Goal: Task Accomplishment & Management: Use online tool/utility

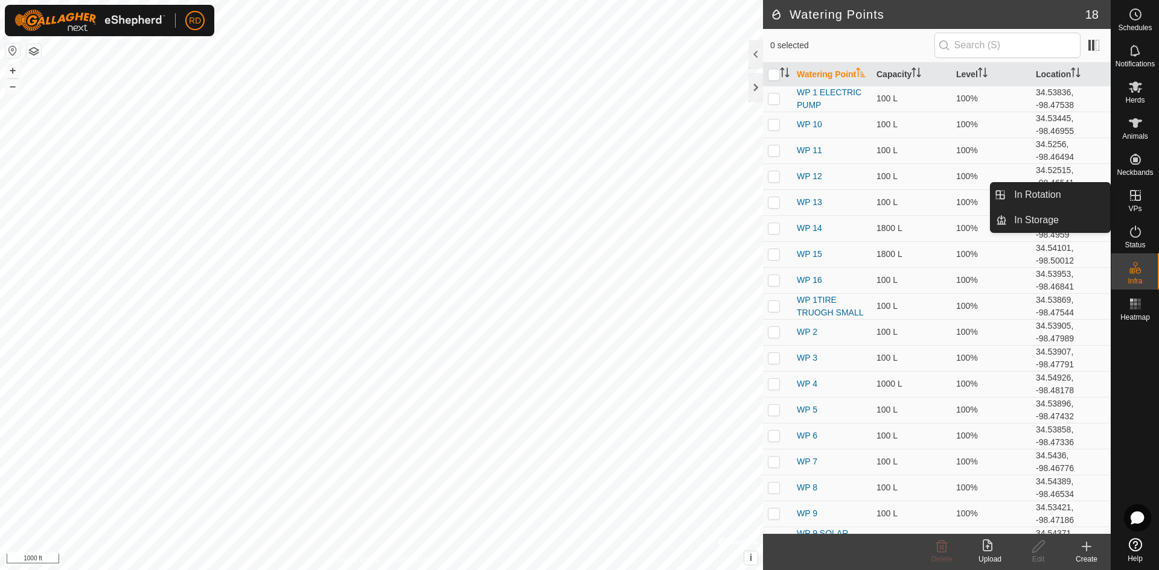
click at [1137, 202] on icon at bounding box center [1135, 195] width 14 height 14
click at [1062, 200] on link "In Rotation" at bounding box center [1058, 195] width 103 height 24
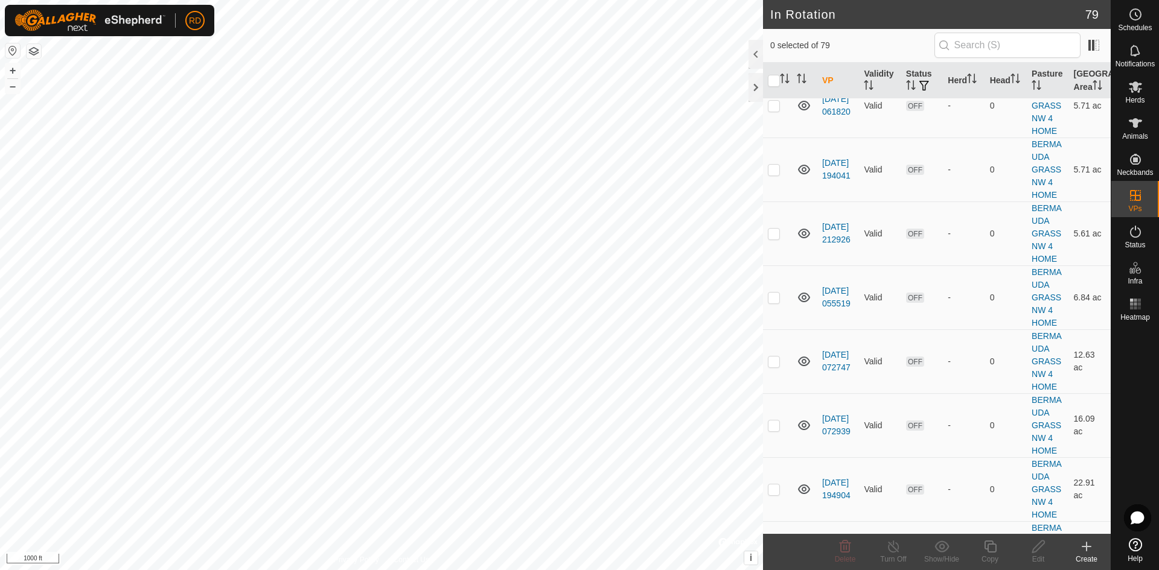
scroll to position [2207, 0]
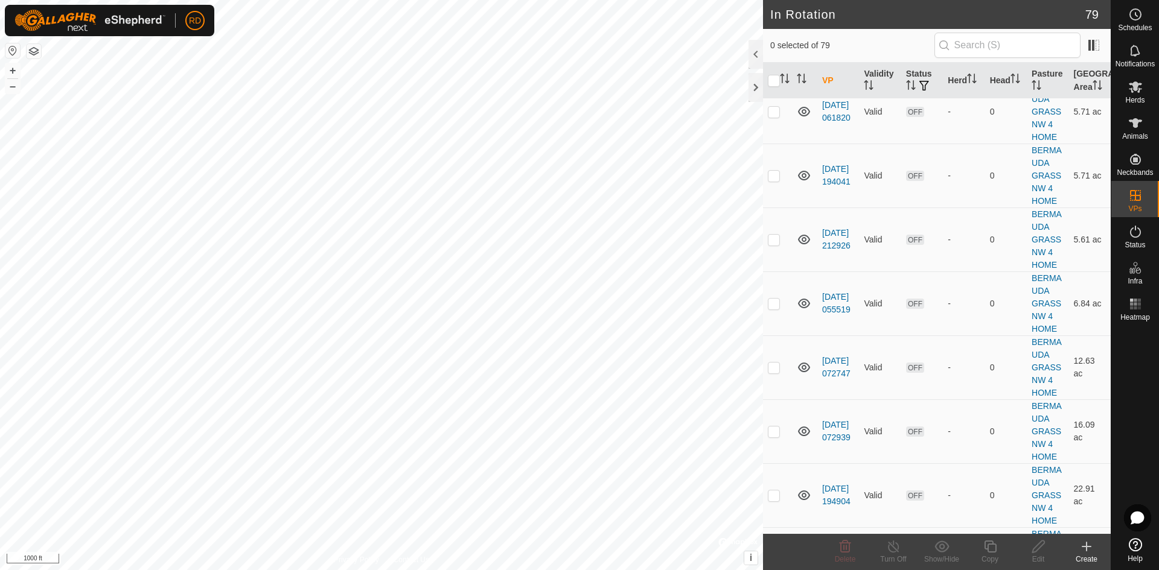
checkbox input "true"
click at [989, 554] on icon at bounding box center [990, 547] width 15 height 14
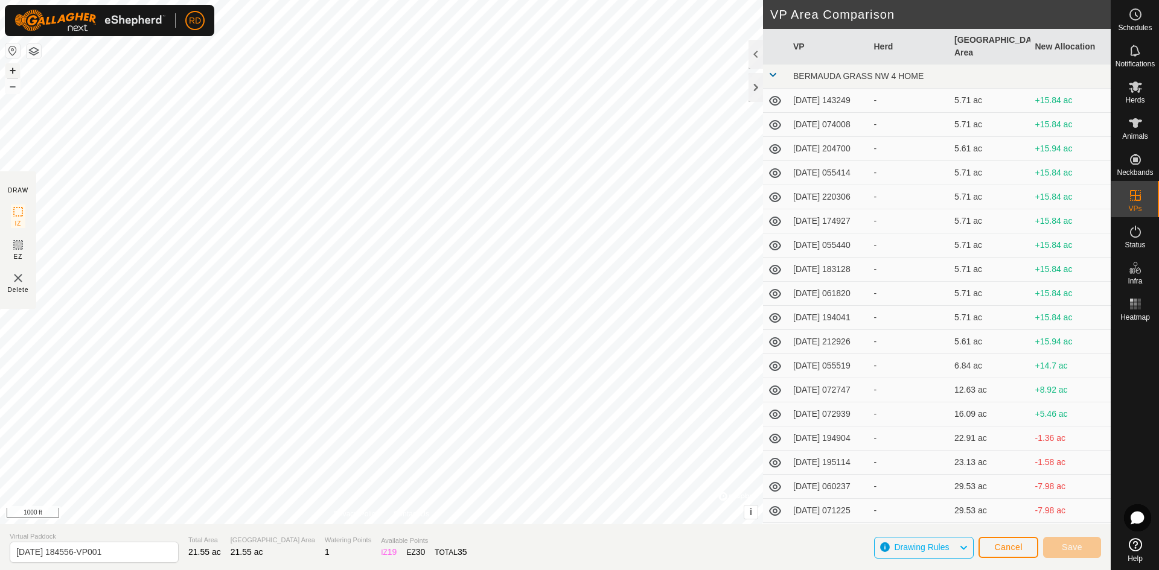
click at [13, 74] on button "+" at bounding box center [12, 70] width 14 height 14
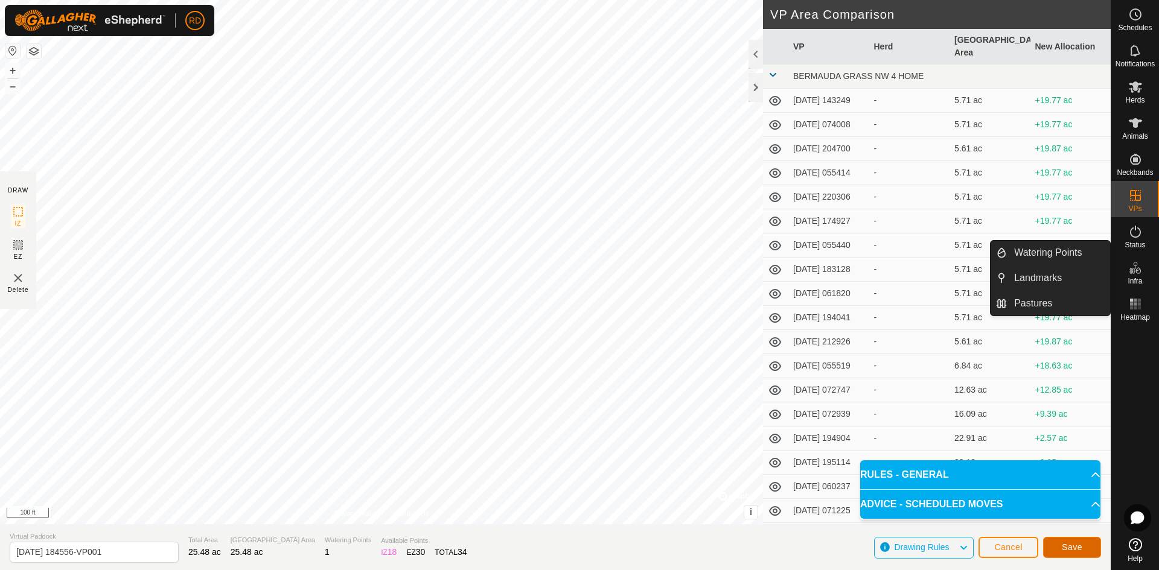
click at [1076, 554] on button "Save" at bounding box center [1072, 547] width 58 height 21
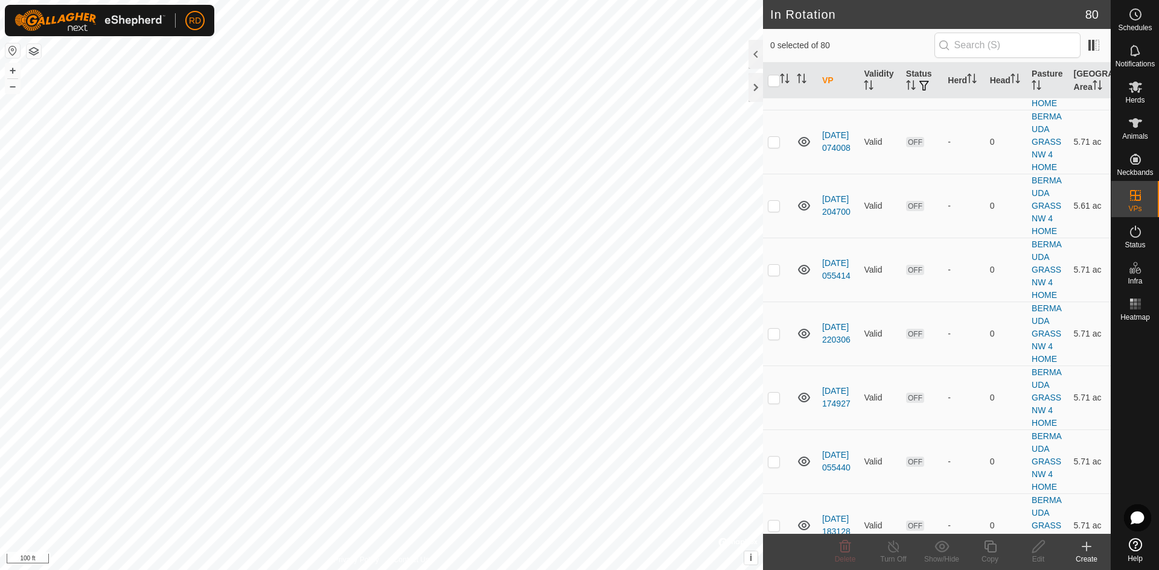
scroll to position [1756, 0]
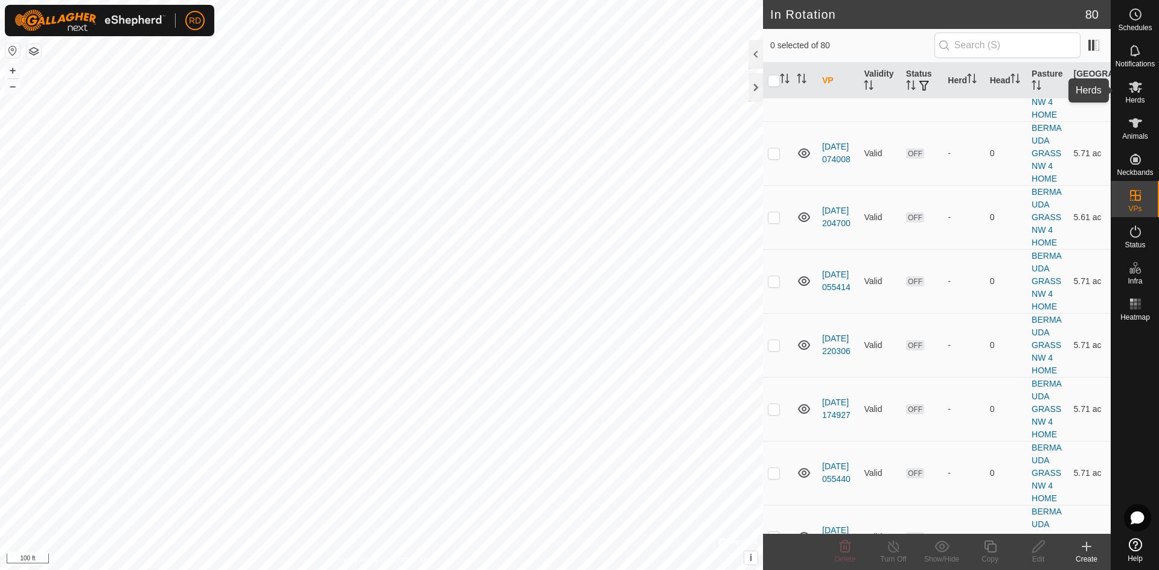
click at [1138, 87] on icon at bounding box center [1135, 87] width 14 height 14
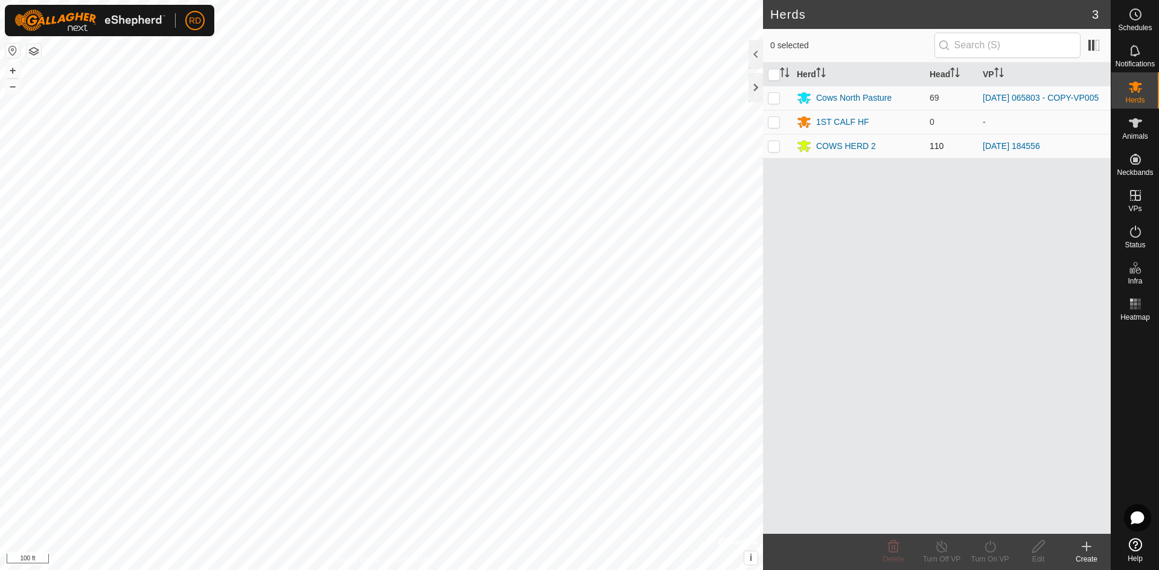
click at [773, 155] on td at bounding box center [777, 146] width 29 height 24
checkbox input "true"
click at [988, 555] on div "Turn On VP" at bounding box center [990, 559] width 48 height 11
click at [977, 523] on link "Now" at bounding box center [1026, 520] width 120 height 24
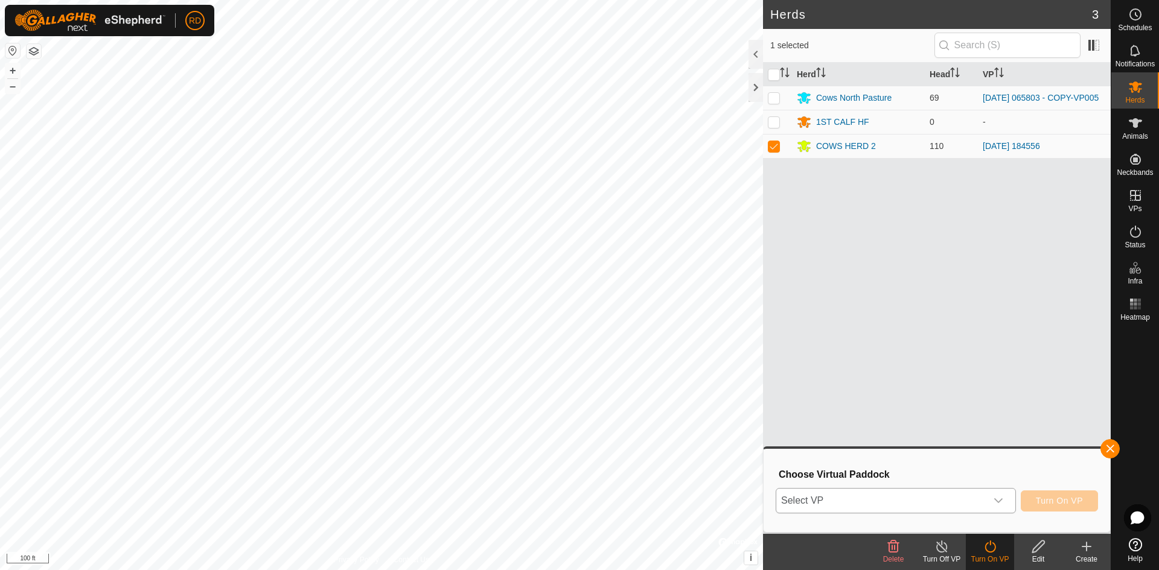
click at [1003, 499] on div "dropdown trigger" at bounding box center [998, 501] width 24 height 24
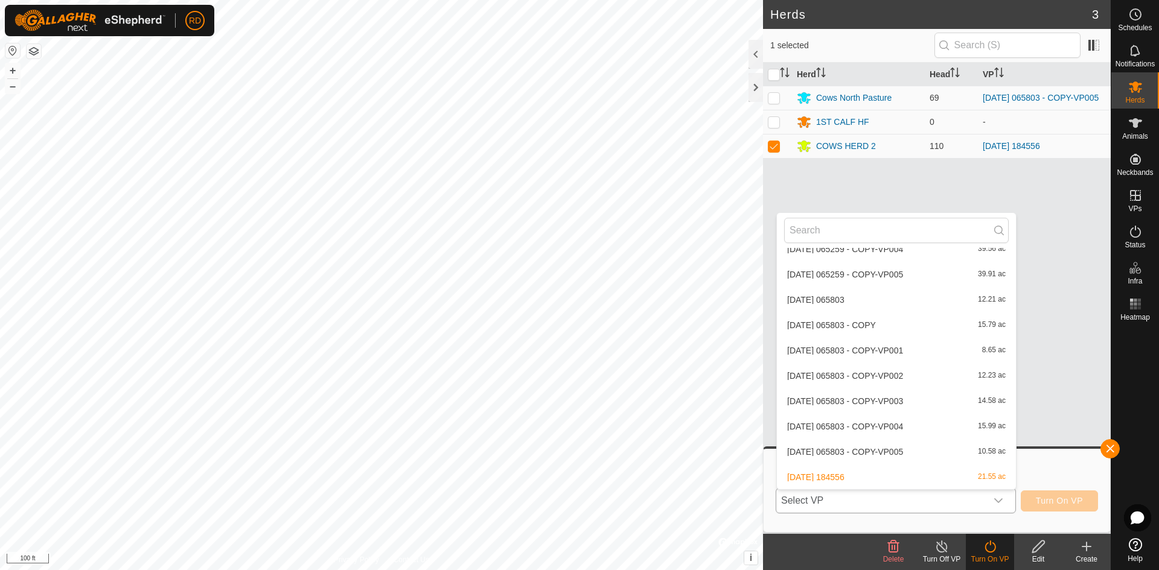
scroll to position [1103, 0]
click at [876, 480] on li "[DATE] 184556-VP001 25.48 ac" at bounding box center [896, 477] width 239 height 24
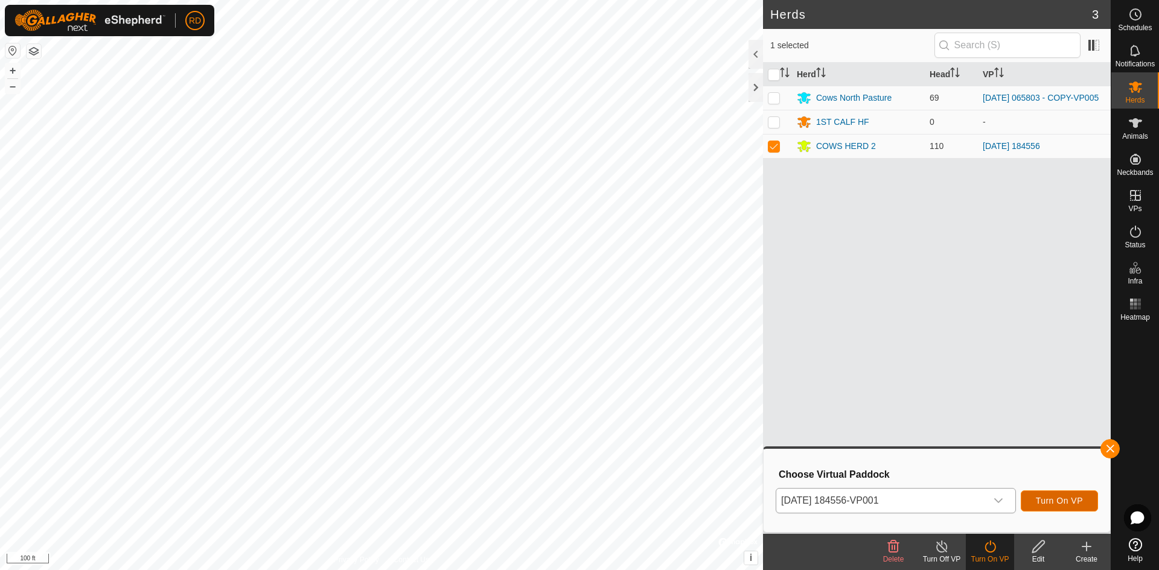
click at [1049, 502] on span "Turn On VP" at bounding box center [1059, 501] width 47 height 10
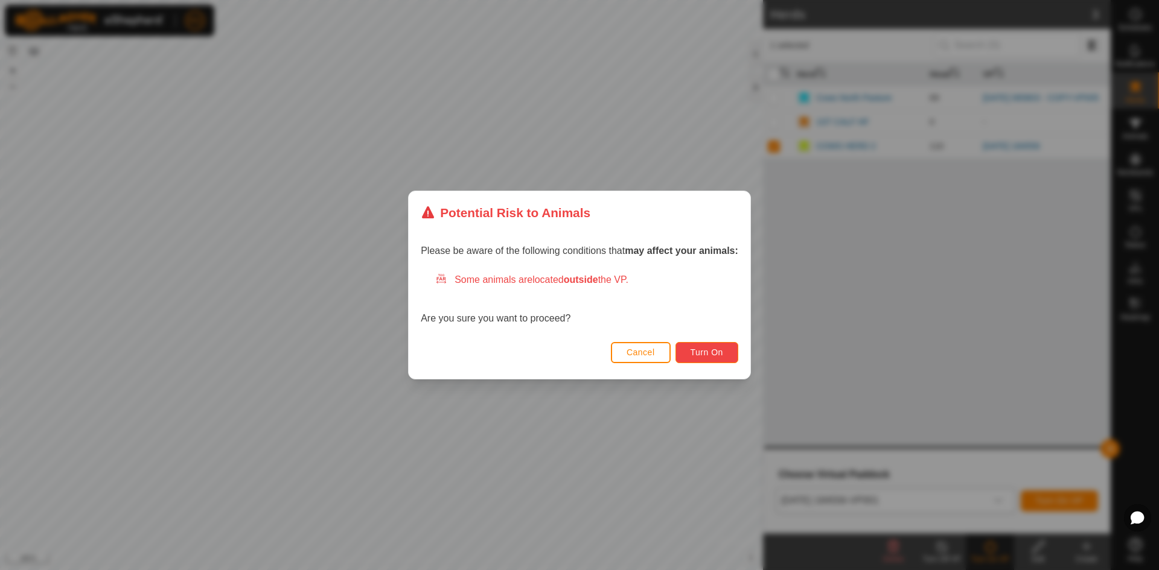
click at [716, 354] on span "Turn On" at bounding box center [707, 353] width 33 height 10
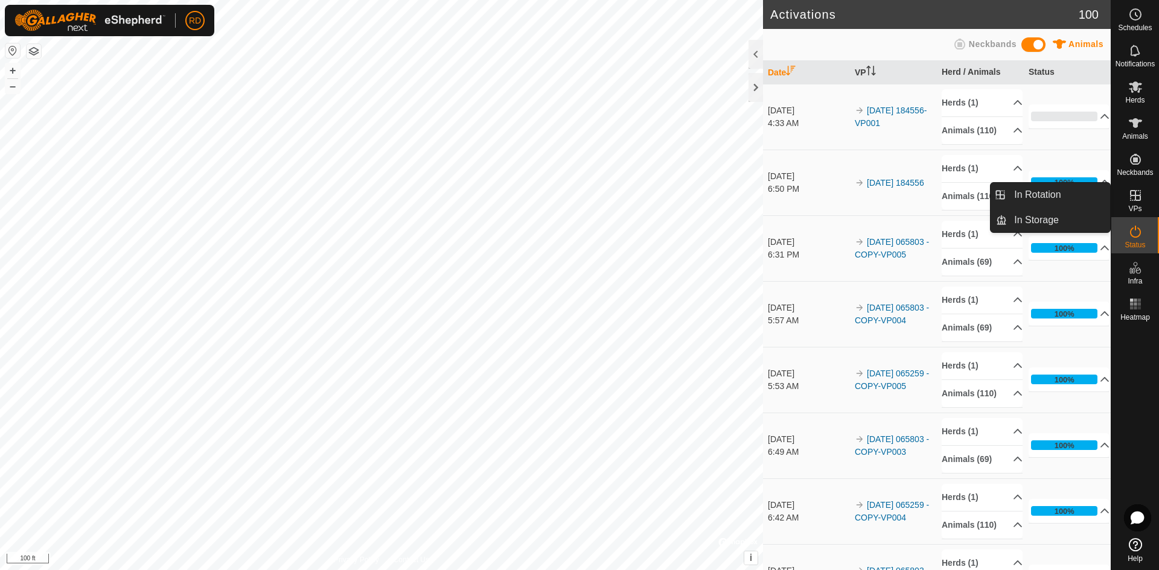
click at [1134, 193] on icon at bounding box center [1135, 195] width 14 height 14
click at [1026, 200] on link "In Rotation" at bounding box center [1058, 195] width 103 height 24
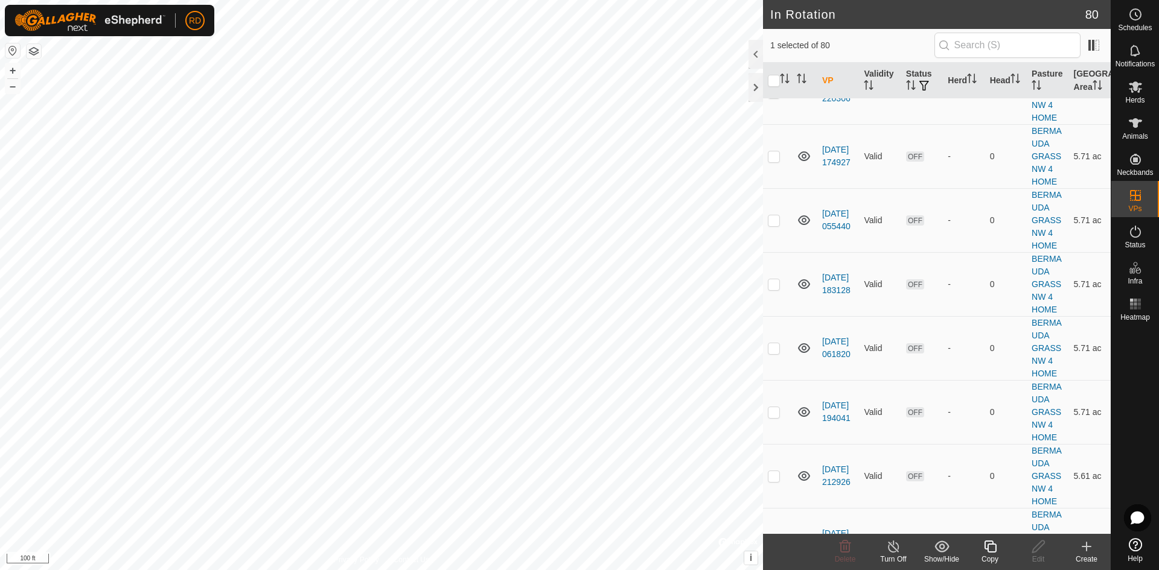
scroll to position [2084, 0]
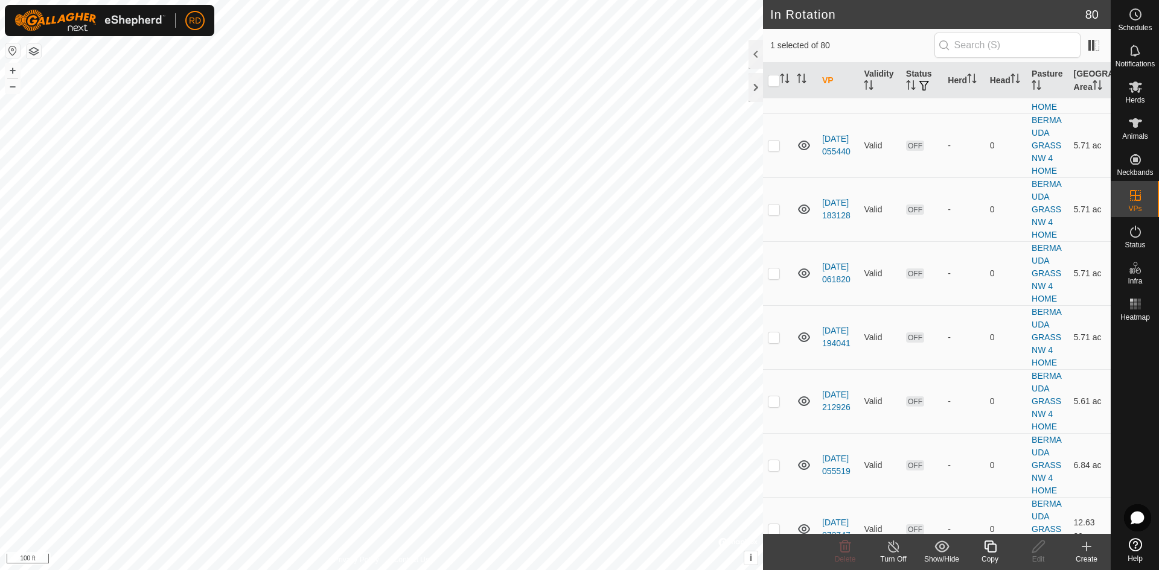
checkbox input "false"
checkbox input "true"
click at [989, 546] on icon at bounding box center [990, 547] width 15 height 14
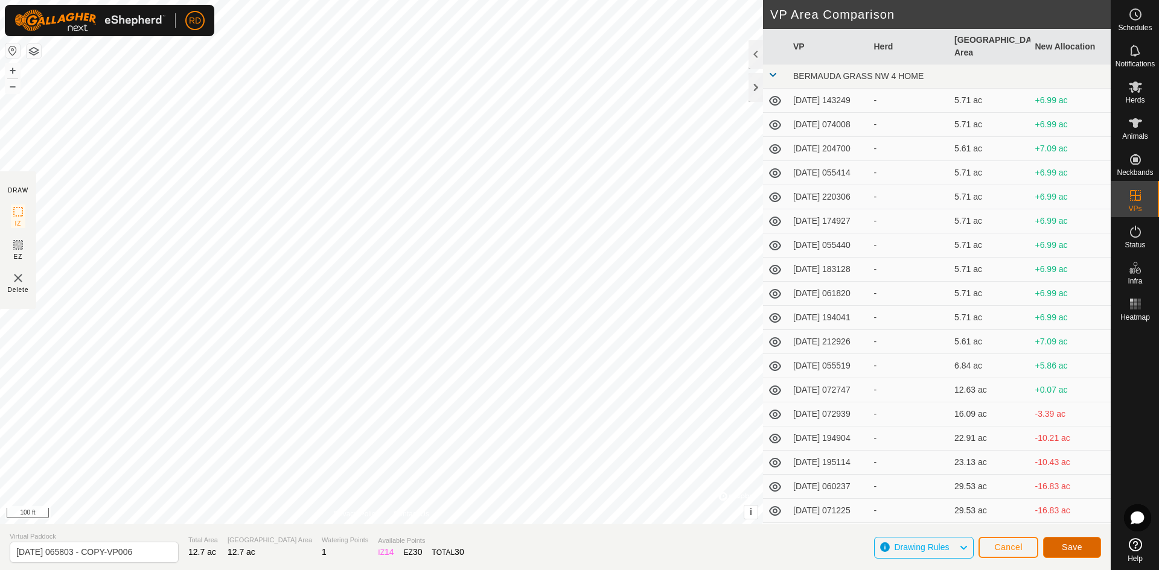
click at [1062, 549] on span "Save" at bounding box center [1072, 548] width 21 height 10
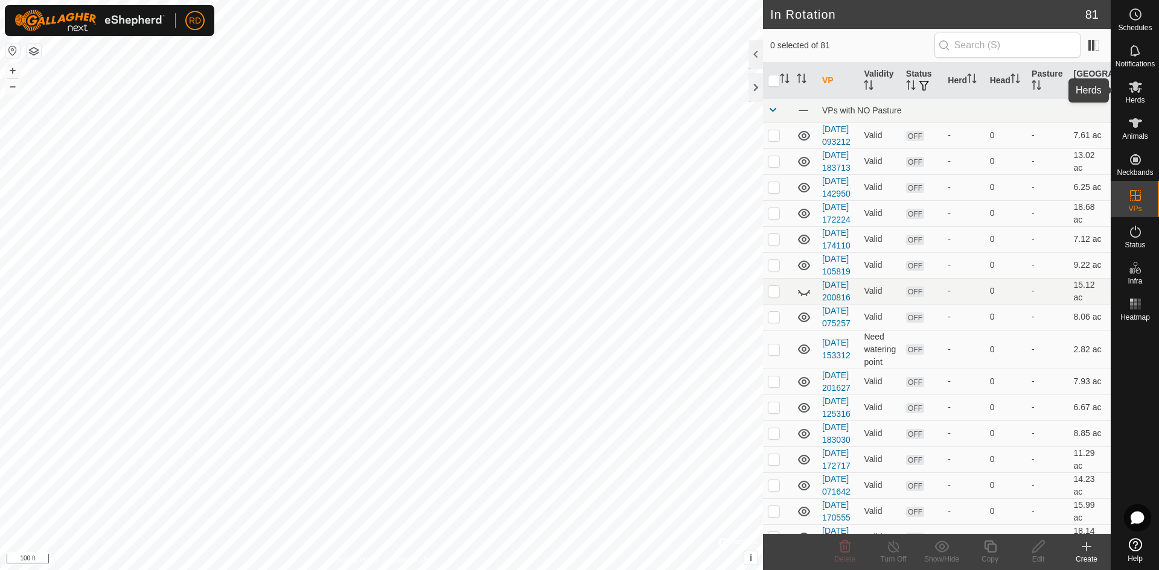
click at [1140, 94] on es-mob-svg-icon at bounding box center [1136, 86] width 22 height 19
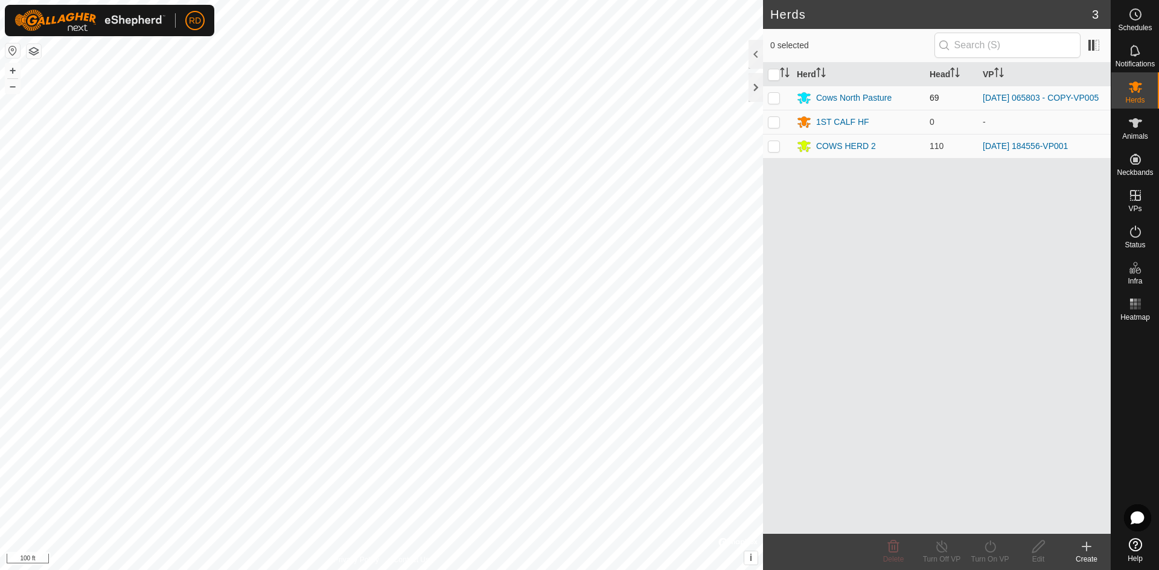
click at [771, 96] on p-checkbox at bounding box center [774, 98] width 12 height 10
checkbox input "true"
click at [993, 549] on icon at bounding box center [990, 547] width 15 height 14
click at [982, 519] on link "Now" at bounding box center [1026, 520] width 120 height 24
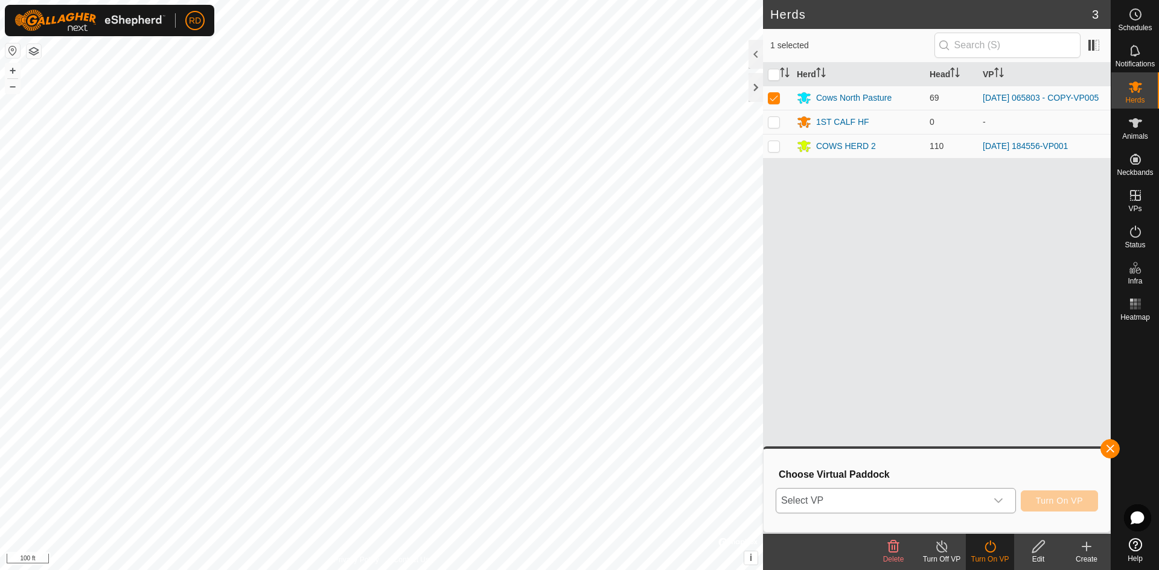
click at [994, 499] on icon "dropdown trigger" at bounding box center [999, 501] width 10 height 10
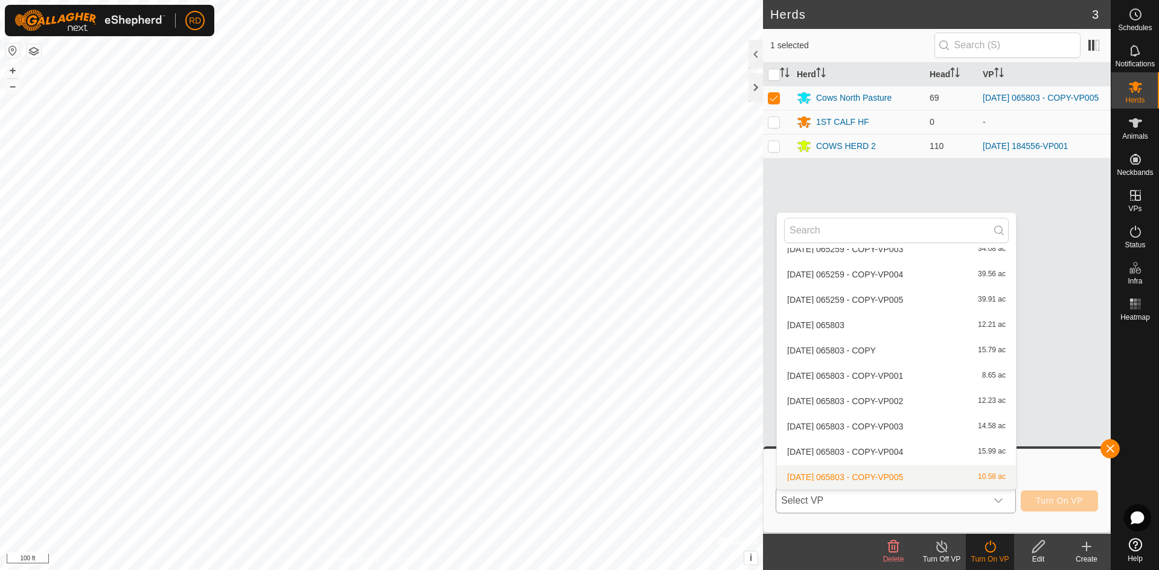
scroll to position [1078, 0]
click at [940, 482] on li "[DATE] 065803 - COPY-VP006 12.7 ac" at bounding box center [896, 477] width 239 height 24
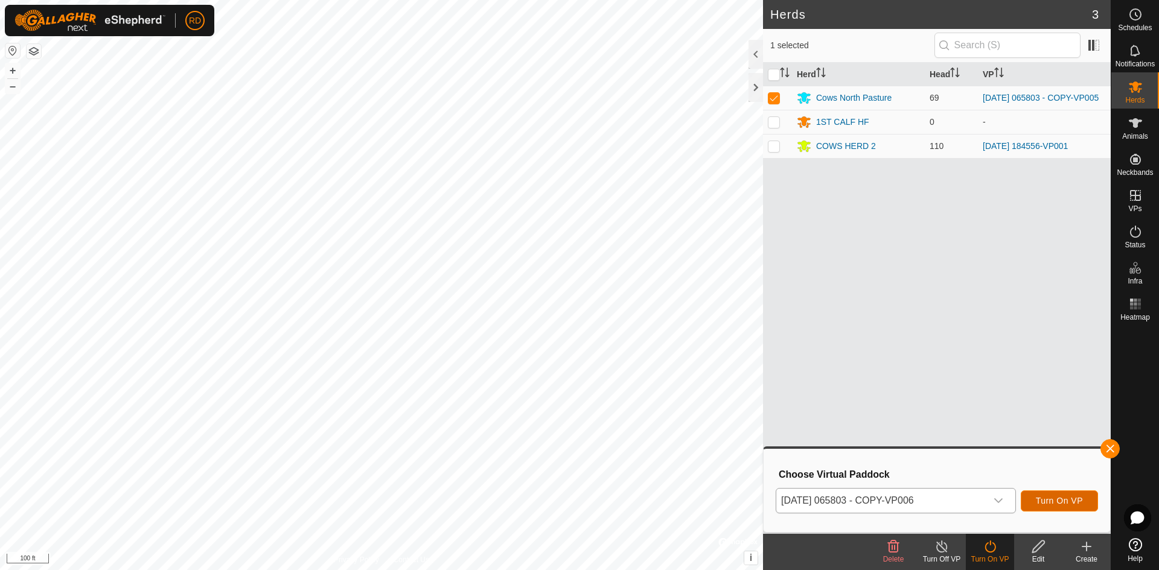
click at [1039, 499] on span "Turn On VP" at bounding box center [1059, 501] width 47 height 10
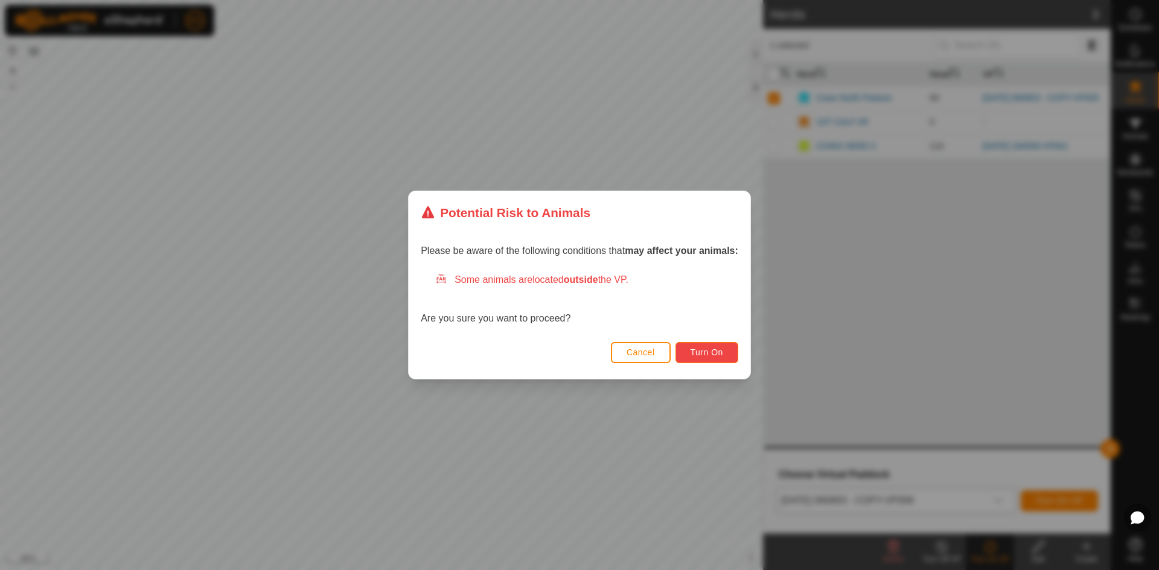
click at [703, 359] on button "Turn On" at bounding box center [706, 352] width 63 height 21
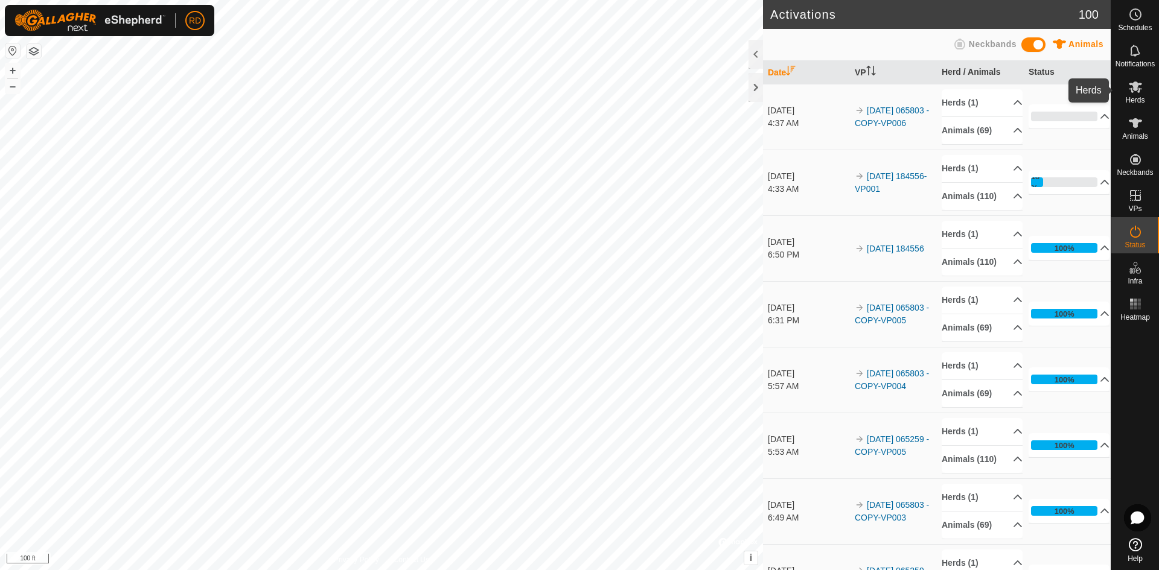
click at [1136, 97] on span "Herds" at bounding box center [1134, 100] width 19 height 7
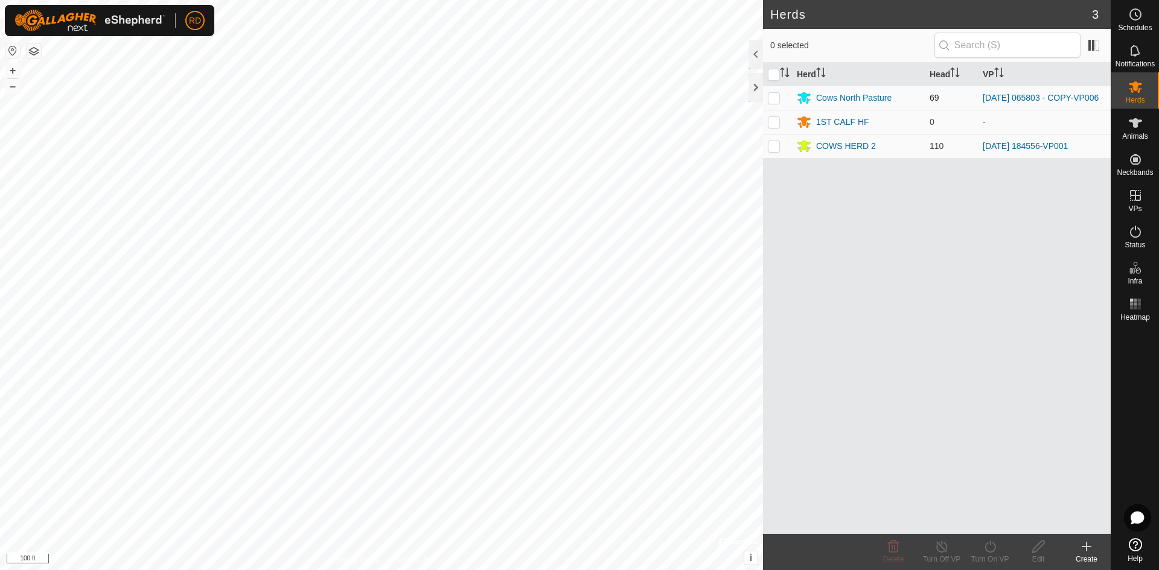
click at [775, 97] on p-checkbox at bounding box center [774, 98] width 12 height 10
checkbox input "true"
click at [990, 544] on icon at bounding box center [990, 547] width 15 height 14
click at [988, 519] on link "Now" at bounding box center [1026, 520] width 120 height 24
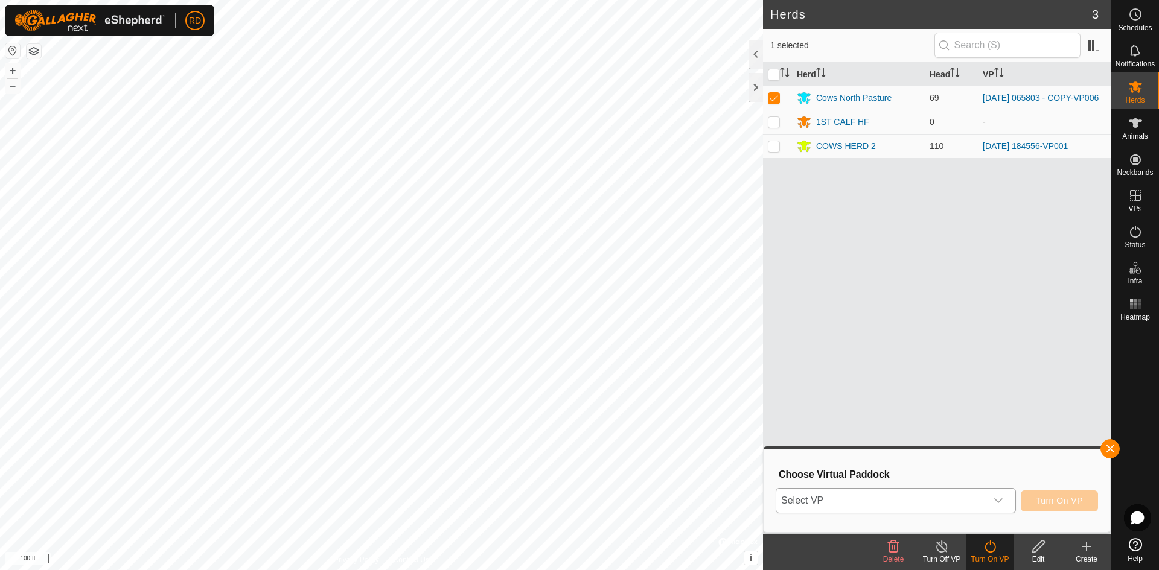
click at [997, 497] on icon "dropdown trigger" at bounding box center [999, 501] width 10 height 10
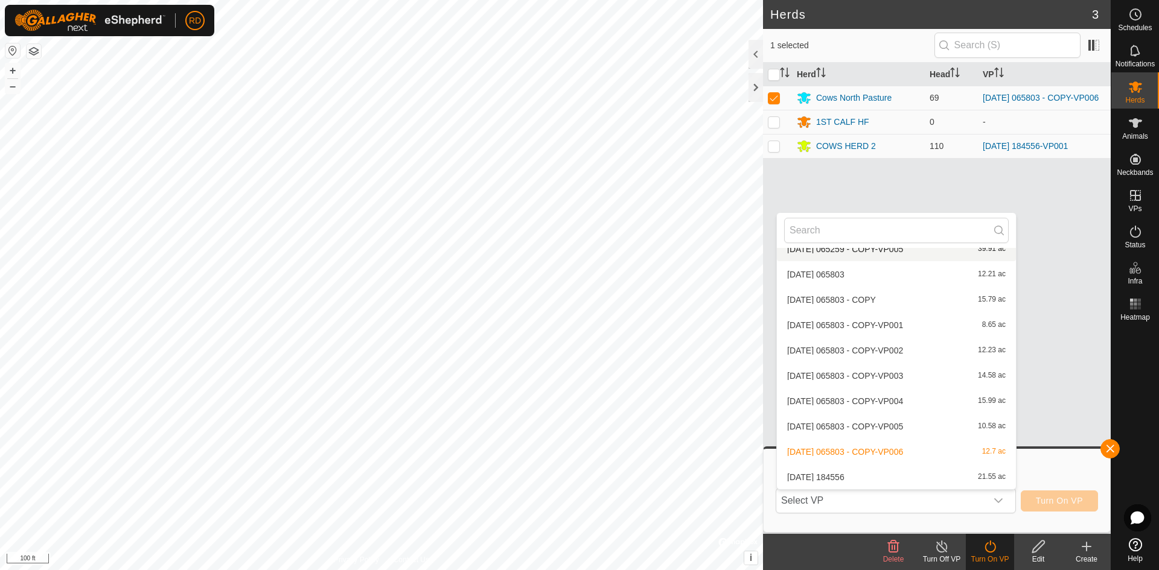
scroll to position [1093, 0]
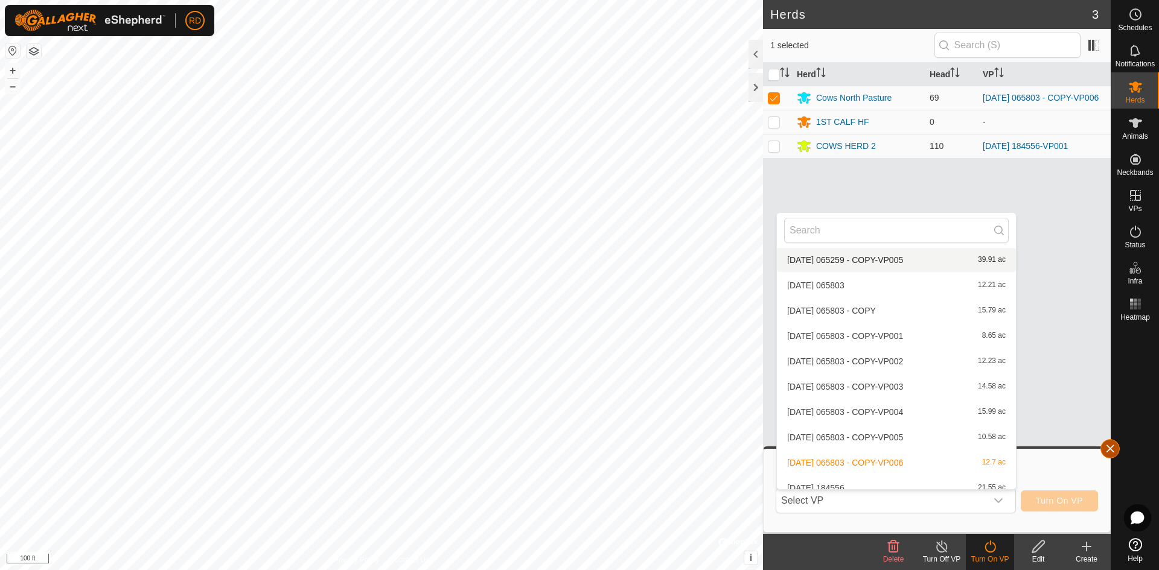
click at [1109, 444] on button "button" at bounding box center [1109, 448] width 19 height 19
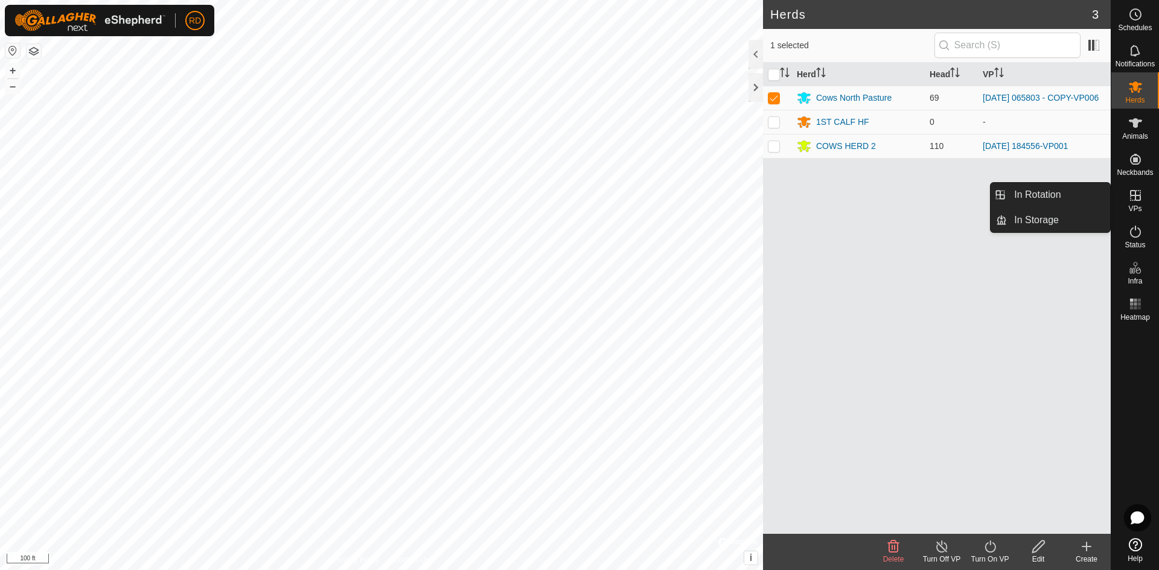
click at [1137, 201] on icon at bounding box center [1135, 195] width 11 height 11
click at [1058, 192] on link "In Rotation" at bounding box center [1058, 195] width 103 height 24
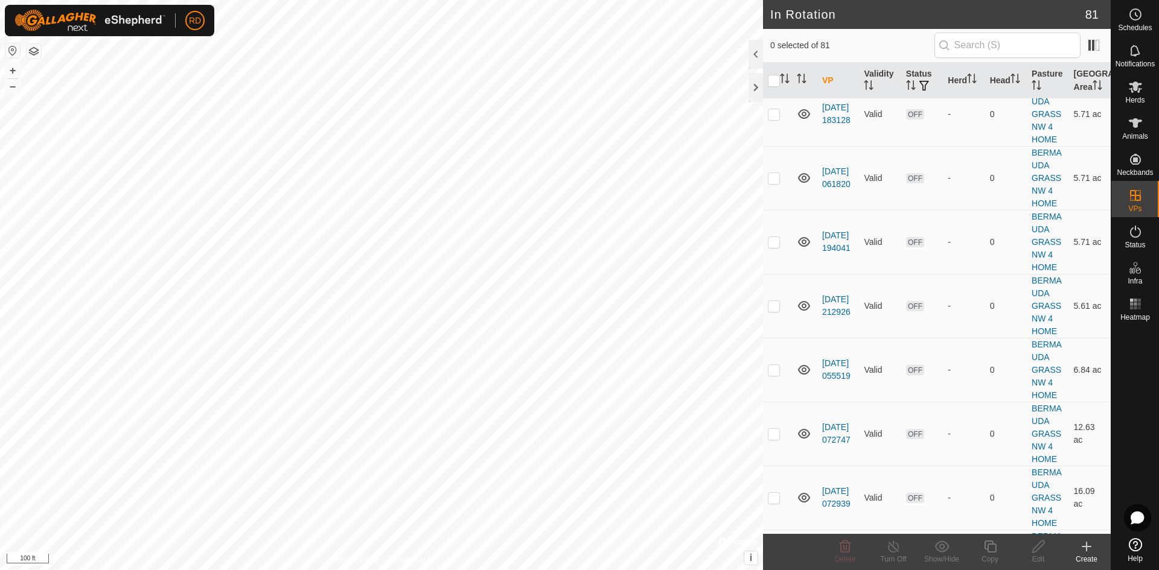
scroll to position [2225, 0]
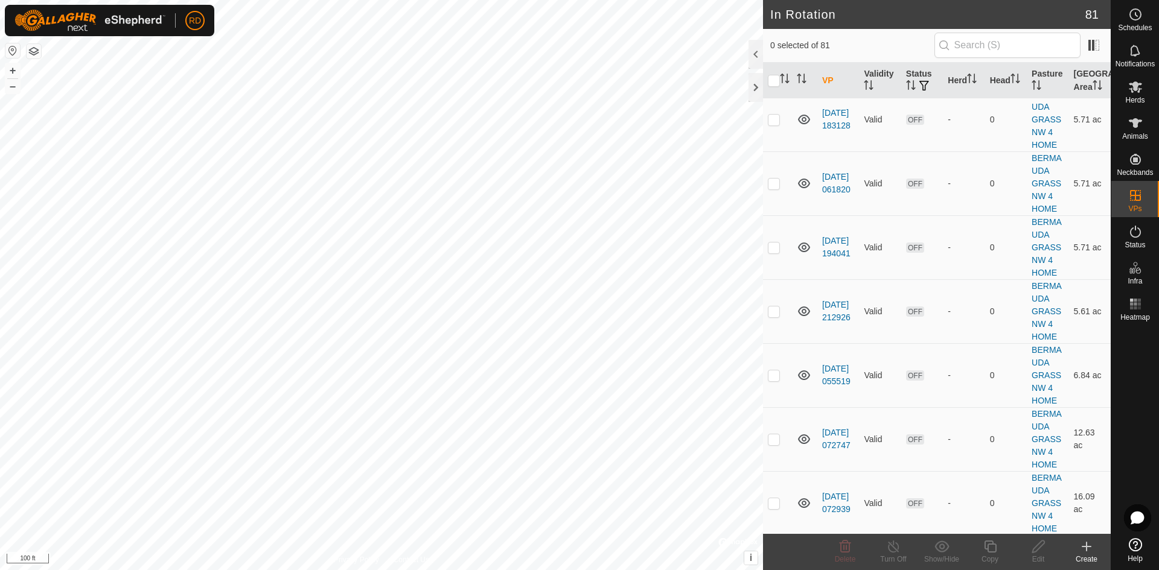
checkbox input "false"
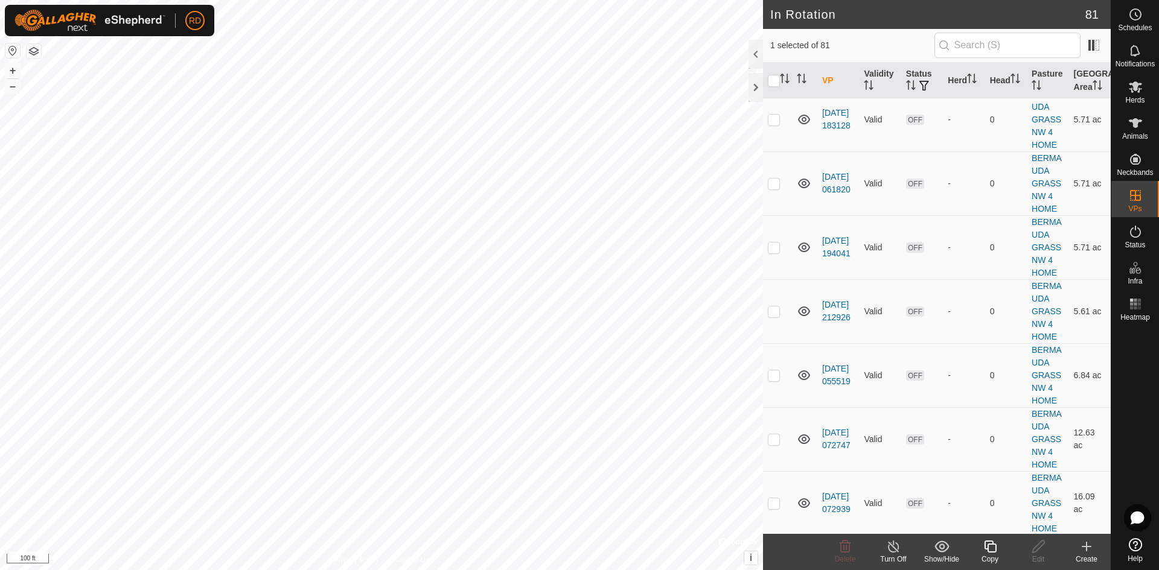
checkbox input "false"
